Goal: Task Accomplishment & Management: Complete application form

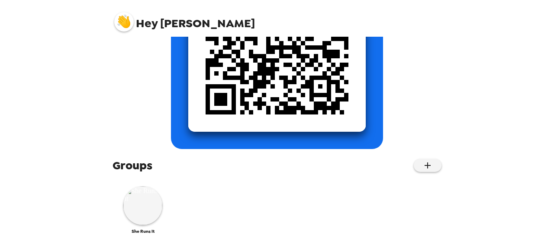
scroll to position [186, 0]
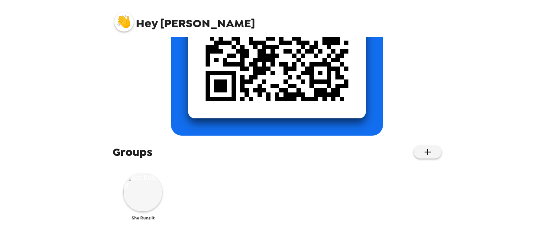
click at [143, 201] on img at bounding box center [142, 192] width 39 height 39
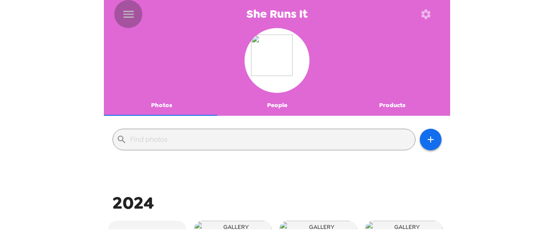
click at [127, 15] on icon "menu" at bounding box center [129, 14] width 14 height 14
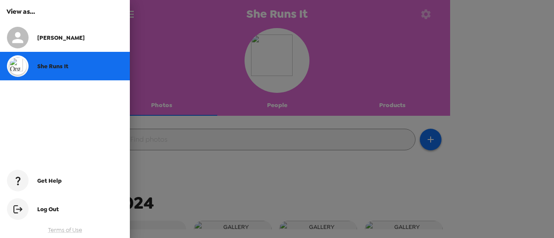
click at [56, 70] on div "She Runs It" at bounding box center [65, 66] width 130 height 29
click at [438, 142] on div at bounding box center [277, 119] width 554 height 238
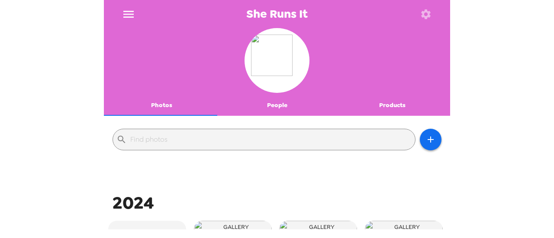
click at [431, 12] on icon "button" at bounding box center [426, 14] width 12 height 12
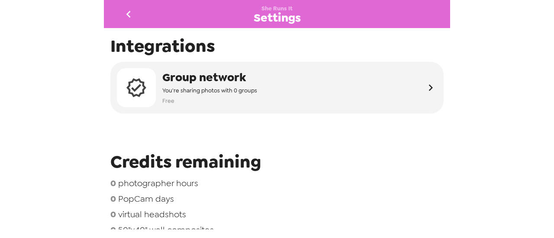
click at [133, 16] on icon "go back" at bounding box center [129, 14] width 14 height 14
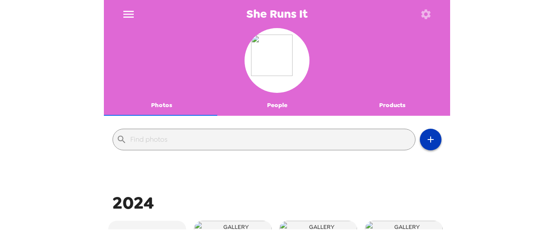
click at [425, 136] on icon "button" at bounding box center [430, 140] width 10 height 10
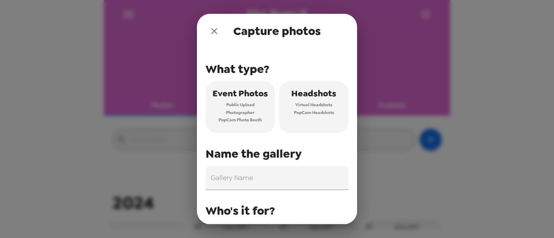
click at [208, 26] on button "close" at bounding box center [213, 30] width 17 height 17
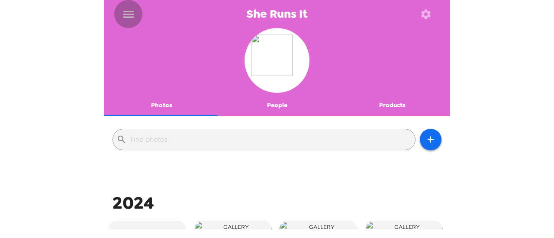
click at [131, 19] on icon "menu" at bounding box center [129, 14] width 14 height 14
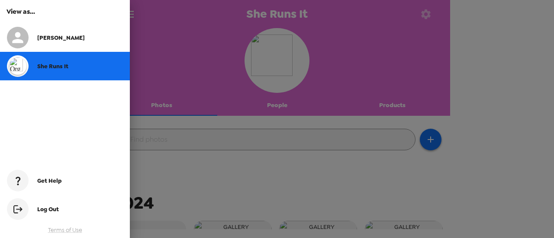
click at [68, 42] on div "Mary" at bounding box center [65, 37] width 130 height 29
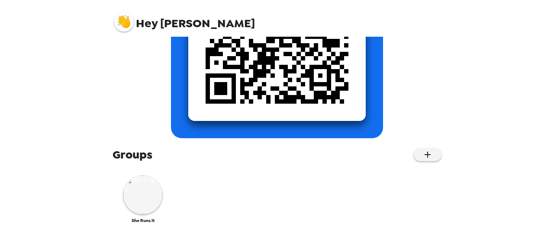
scroll to position [186, 0]
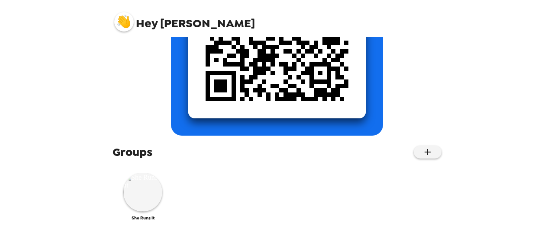
click at [438, 154] on div "Groups She Runs It" at bounding box center [277, 186] width 346 height 85
click at [433, 154] on button "button" at bounding box center [427, 152] width 28 height 13
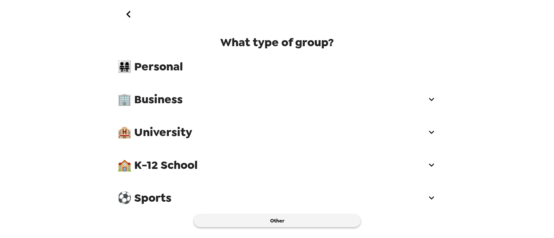
click at [134, 14] on icon "go back" at bounding box center [129, 14] width 14 height 14
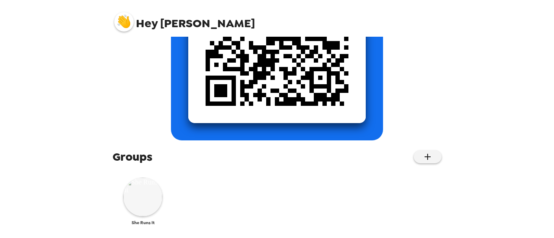
scroll to position [186, 0]
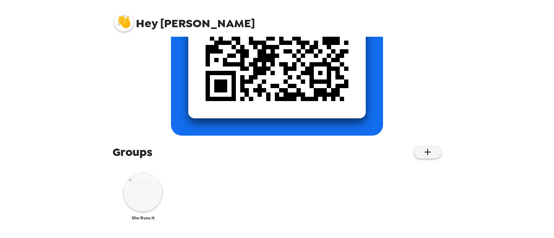
click at [140, 193] on img at bounding box center [142, 192] width 39 height 39
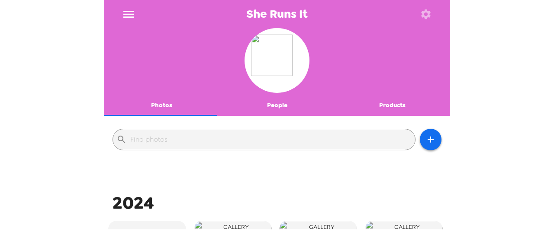
click at [426, 15] on icon "button" at bounding box center [426, 14] width 12 height 12
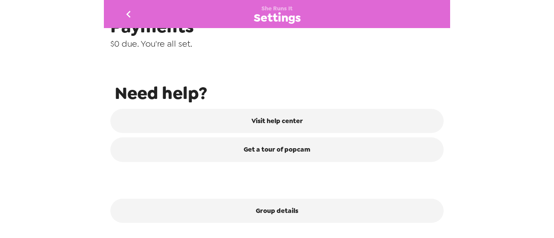
scroll to position [219, 0]
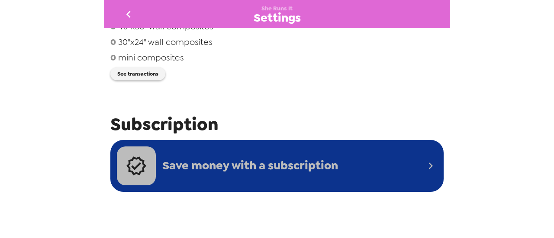
click at [308, 169] on span "Save money with a subscription" at bounding box center [250, 166] width 176 height 16
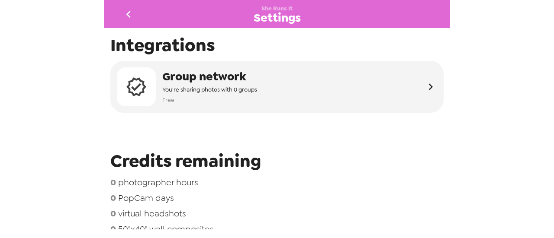
scroll to position [0, 0]
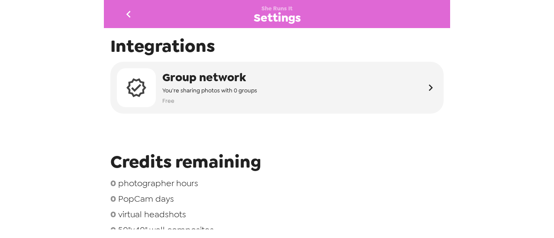
click at [120, 8] on button "go back" at bounding box center [128, 14] width 28 height 28
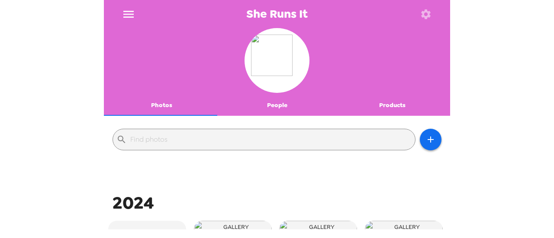
click at [421, 10] on icon "button" at bounding box center [426, 14] width 12 height 12
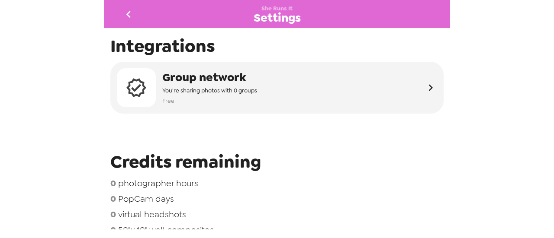
click at [129, 12] on icon "go back" at bounding box center [128, 14] width 4 height 7
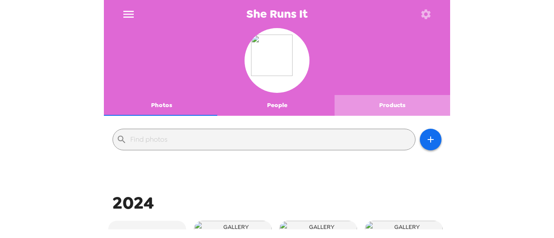
click at [399, 105] on button "Products" at bounding box center [391, 105] width 115 height 21
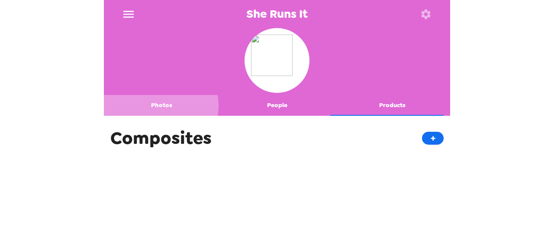
click at [153, 106] on button "Photos" at bounding box center [161, 105] width 115 height 21
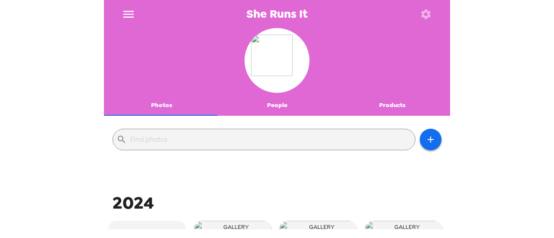
click at [128, 14] on icon "menu" at bounding box center [128, 14] width 10 height 7
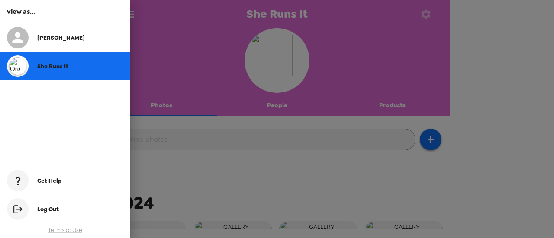
click at [423, 64] on div at bounding box center [277, 119] width 554 height 238
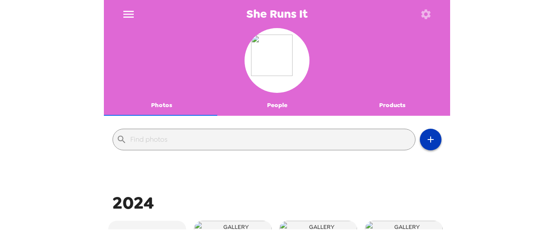
click at [428, 136] on icon "button" at bounding box center [430, 140] width 10 height 10
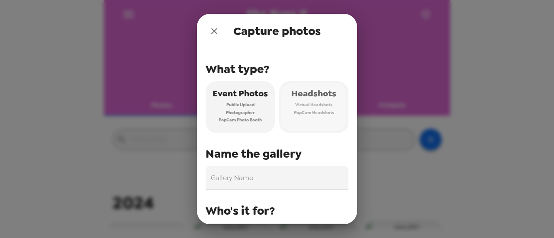
click at [329, 107] on span "Virtual Headshots" at bounding box center [313, 105] width 37 height 8
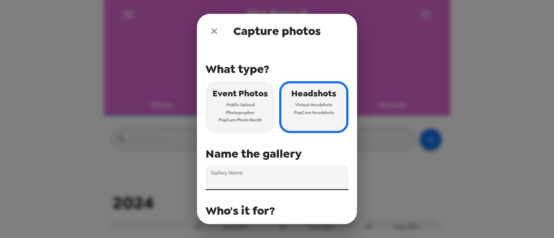
click at [303, 182] on input "Gallery Name" at bounding box center [276, 178] width 143 height 24
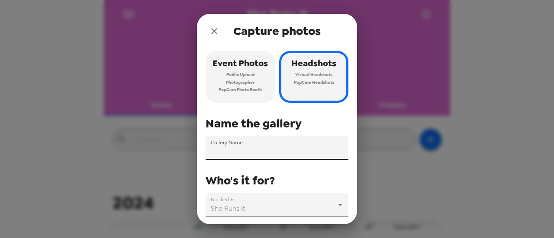
scroll to position [69, 0]
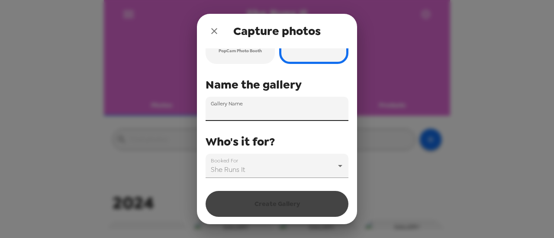
click at [220, 112] on input "Gallery Name" at bounding box center [276, 109] width 143 height 24
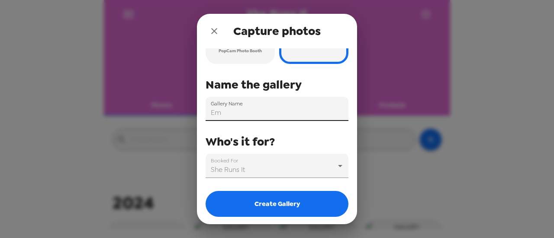
type input "E"
type input "I"
click at [223, 112] on input "Empwering Leaders" at bounding box center [276, 109] width 143 height 24
click at [282, 107] on input "Empowering Leaders" at bounding box center [276, 109] width 143 height 24
click at [283, 112] on input "Empowering Leaders" at bounding box center [276, 109] width 143 height 24
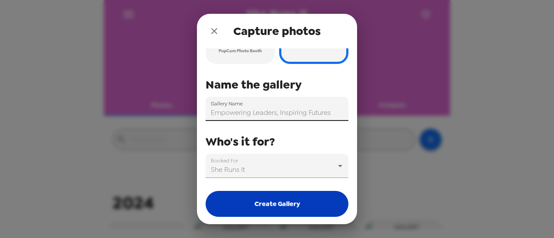
type input "Empowering Leaders, Inspiring Futures"
click at [286, 199] on button "Create Gallery" at bounding box center [276, 204] width 143 height 26
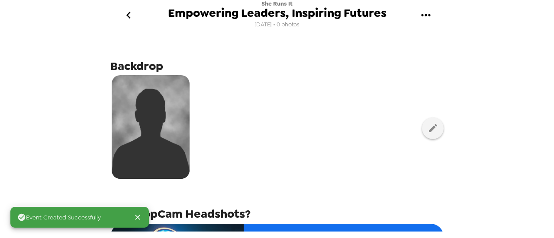
click at [411, 17] on div "She Runs It Empowering Leaders, Inspiring Futures 8/19/25 • 0 photos" at bounding box center [277, 15] width 346 height 30
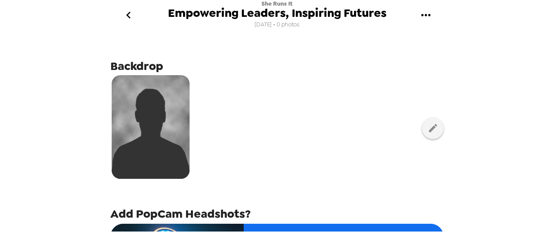
click at [418, 15] on button "gallery menu" at bounding box center [425, 15] width 28 height 28
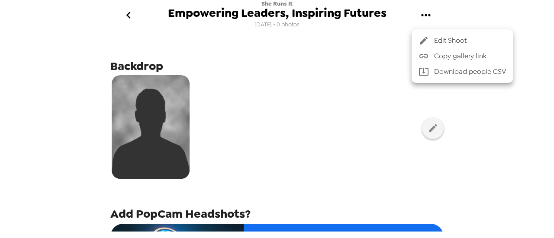
click at [336, 87] on div at bounding box center [277, 119] width 554 height 238
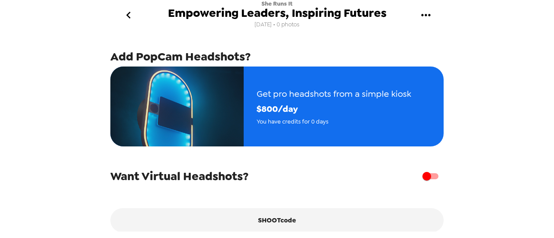
scroll to position [111, 0]
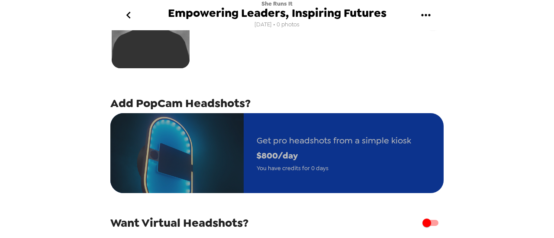
click at [375, 136] on span "Get pro headshots from a simple kiosk" at bounding box center [333, 140] width 154 height 15
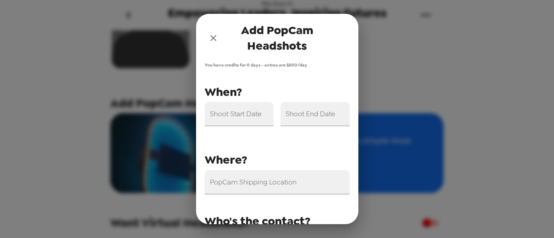
click at [216, 112] on div "Shoot Start Date" at bounding box center [239, 114] width 69 height 24
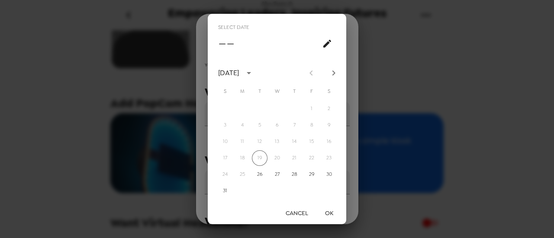
click at [330, 69] on icon "Next month" at bounding box center [333, 73] width 10 height 10
click at [269, 142] on button "17" at bounding box center [277, 142] width 16 height 16
type input "09/17/2025"
click at [331, 211] on button "OK" at bounding box center [329, 213] width 28 height 16
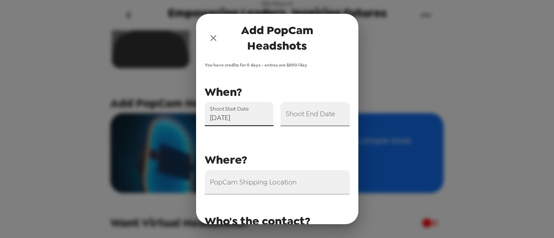
click at [305, 118] on input "Shoot End Date" at bounding box center [314, 114] width 69 height 24
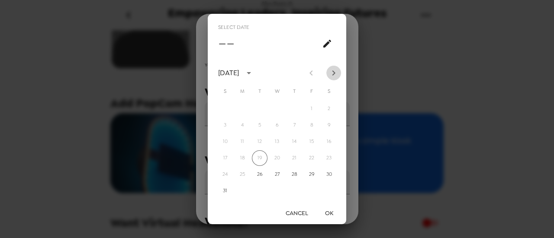
click at [329, 77] on icon "Next month" at bounding box center [333, 73] width 10 height 10
click at [274, 144] on button "17" at bounding box center [277, 142] width 16 height 16
type input "09/17/2025"
click at [333, 212] on button "OK" at bounding box center [329, 213] width 28 height 16
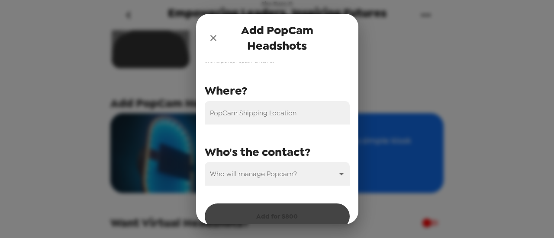
scroll to position [86, 0]
click at [255, 119] on input "PopCam Shipping Location" at bounding box center [277, 113] width 145 height 24
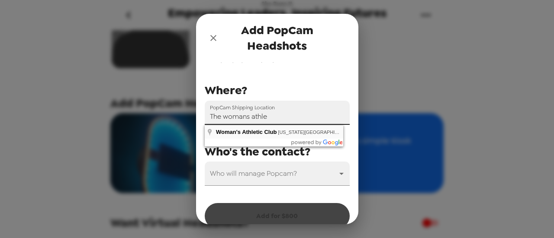
type input "Woman's Athletic Club, Michigan Avenue, Chicago, IL, USA"
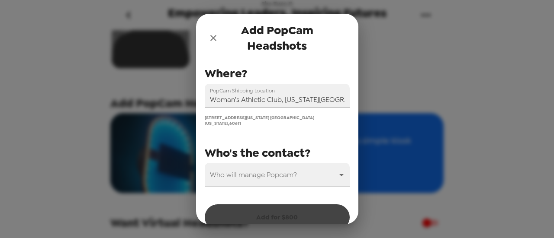
scroll to position [112, 0]
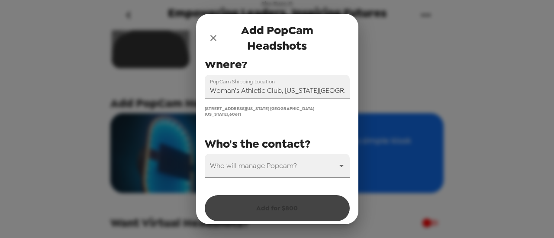
click at [281, 164] on body "She Runs It Empowering Leaders, Inspiring Futures 8/19/25 • 0 photos Backdrop A…" at bounding box center [277, 119] width 554 height 238
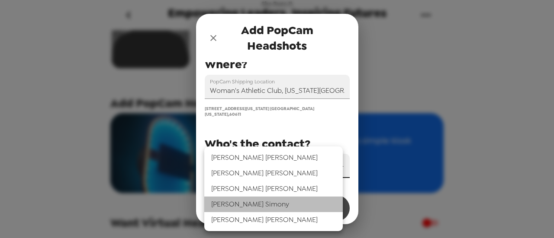
click at [253, 206] on li "Christie Simony" at bounding box center [273, 205] width 138 height 16
type input "45842"
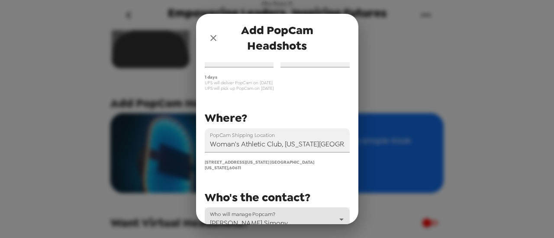
scroll to position [0, 0]
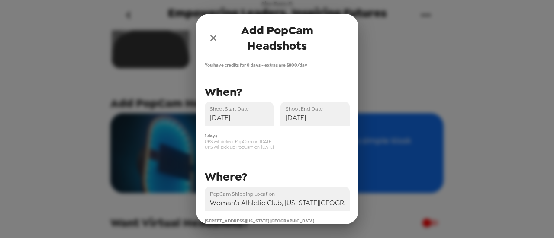
click at [212, 39] on icon "close" at bounding box center [213, 38] width 10 height 10
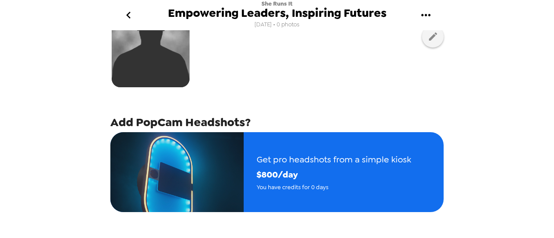
scroll to position [173, 0]
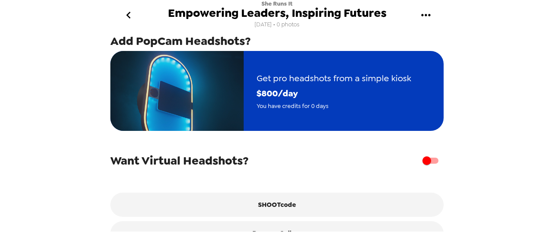
click at [349, 119] on div "Get pro headshots from a simple kiosk $ 800 /day You have credits for 0 days" at bounding box center [333, 91] width 180 height 66
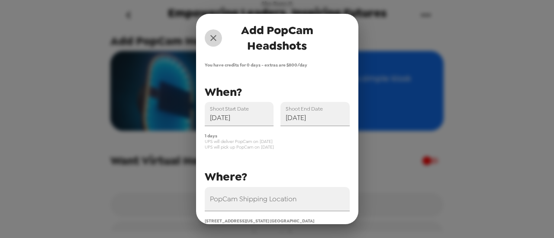
click at [210, 36] on icon "close" at bounding box center [213, 38] width 10 height 10
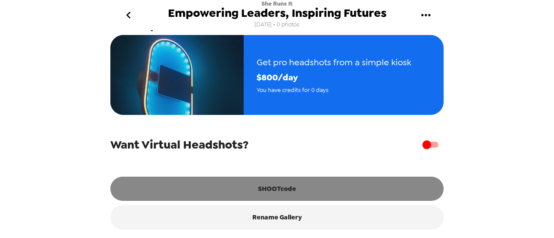
scroll to position [197, 0]
